Goal: Information Seeking & Learning: Learn about a topic

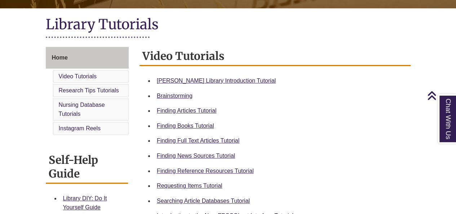
scroll to position [156, 0]
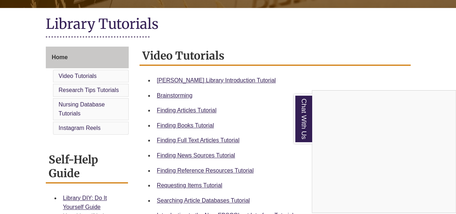
click at [170, 80] on div "Chat With Us" at bounding box center [228, 107] width 456 height 214
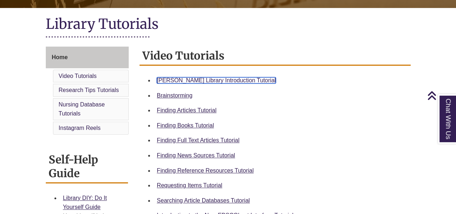
click at [179, 79] on link "[PERSON_NAME] Library Introduction Tutorial" at bounding box center [216, 80] width 119 height 6
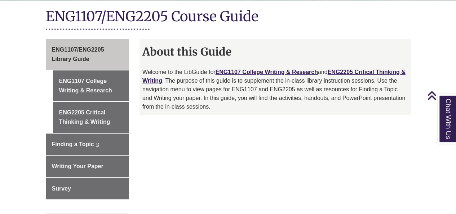
scroll to position [180, 0]
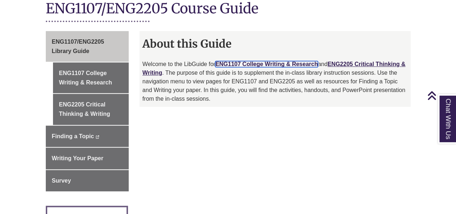
click at [241, 61] on link "ENG1107 College Writing & Research" at bounding box center [266, 64] width 102 height 6
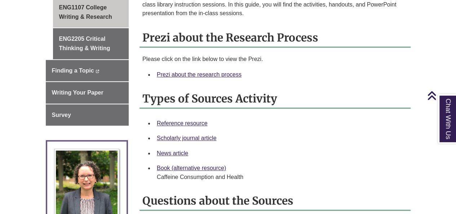
scroll to position [246, 0]
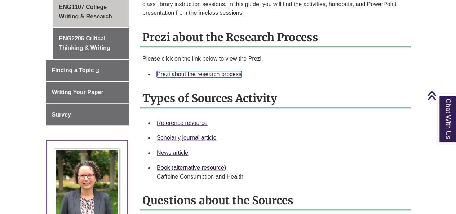
click at [214, 71] on link "Prezi about the research process" at bounding box center [199, 74] width 85 height 6
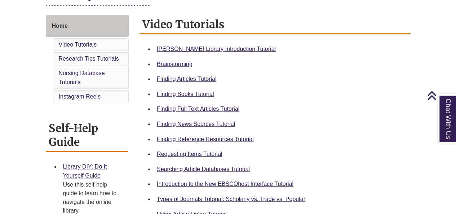
scroll to position [192, 0]
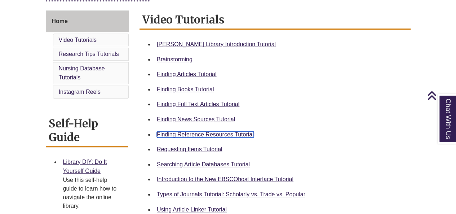
click at [216, 134] on link "Finding Reference Resources Tutorial" at bounding box center [205, 134] width 97 height 6
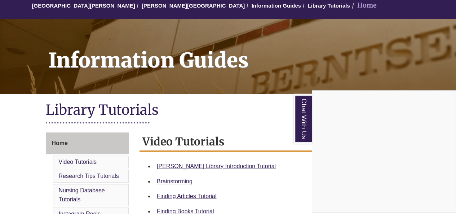
scroll to position [72, 0]
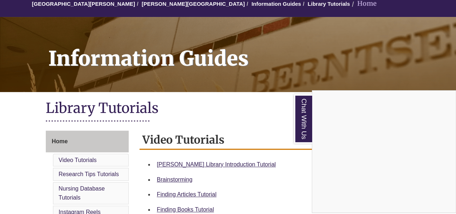
click at [154, 3] on div "Chat With Us" at bounding box center [228, 107] width 456 height 214
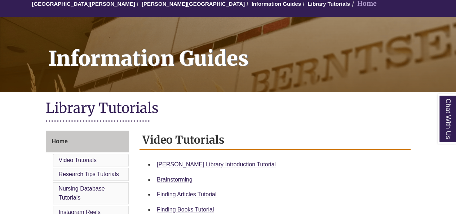
click at [154, 3] on link "[PERSON_NAME][GEOGRAPHIC_DATA]" at bounding box center [193, 4] width 103 height 6
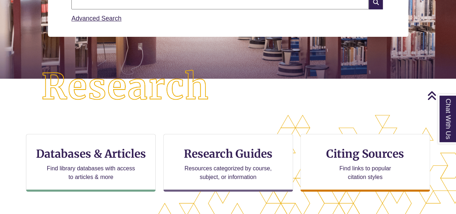
scroll to position [132, 0]
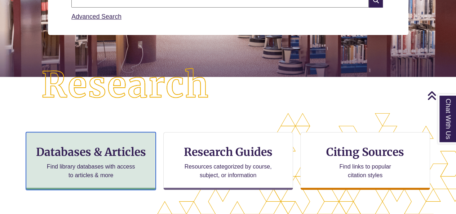
click at [56, 167] on p "Find library databases with access to articles & more" at bounding box center [91, 170] width 94 height 17
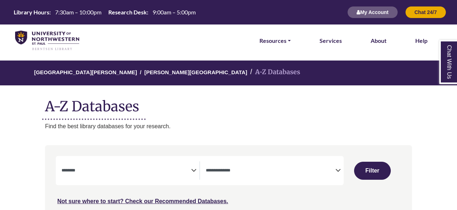
select select "Database Subject Filter"
select select "Database Types Filter"
select select "Database Subject Filter"
select select "Database Types Filter"
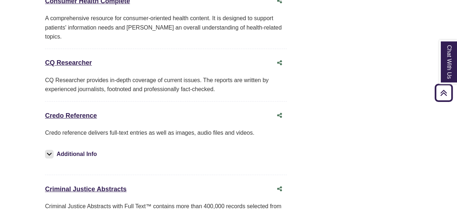
scroll to position [1823, 0]
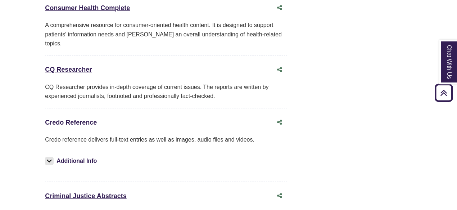
click at [91, 119] on link "Credo Reference This link opens in a new window" at bounding box center [71, 122] width 52 height 7
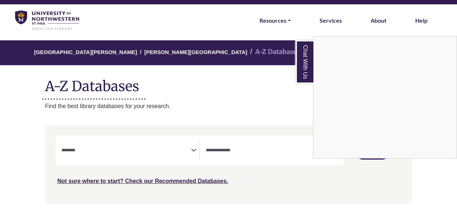
scroll to position [0, 0]
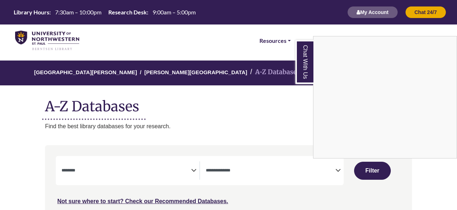
click at [164, 70] on div "Chat With Us" at bounding box center [228, 105] width 457 height 210
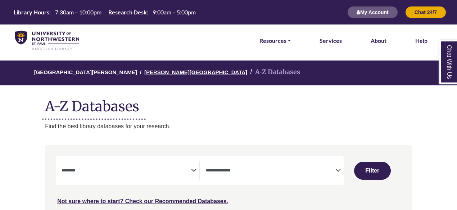
click at [164, 70] on link "[PERSON_NAME][GEOGRAPHIC_DATA]" at bounding box center [195, 71] width 103 height 7
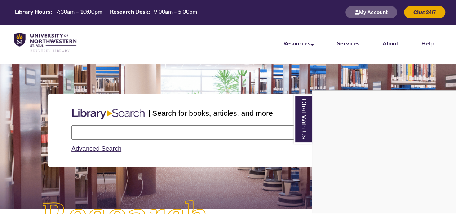
click at [144, 126] on div "Chat With Us" at bounding box center [228, 107] width 456 height 214
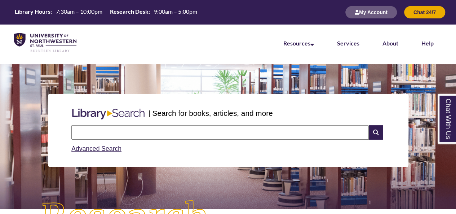
click at [215, 133] on input "text" at bounding box center [219, 132] width 297 height 14
type input "**********"
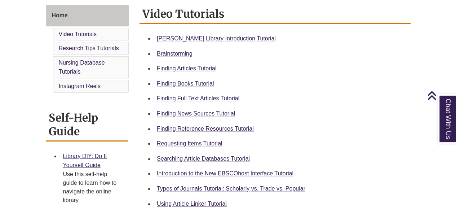
scroll to position [198, 0]
click at [188, 111] on link "Finding News Sources Tutorial" at bounding box center [196, 113] width 78 height 6
